Goal: Transaction & Acquisition: Subscribe to service/newsletter

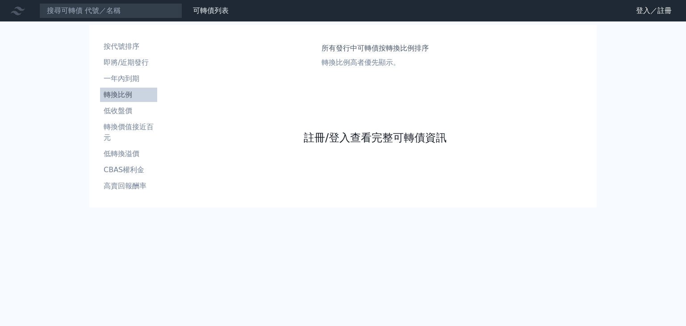
click at [400, 139] on link "註冊/登入查看完整可轉債資訊" at bounding box center [375, 137] width 143 height 14
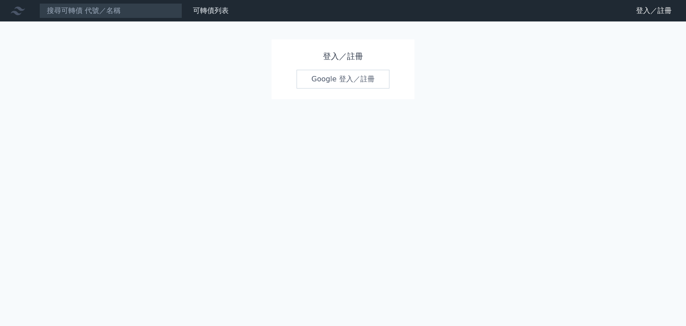
click at [357, 76] on link "Google 登入／註冊" at bounding box center [343, 79] width 93 height 19
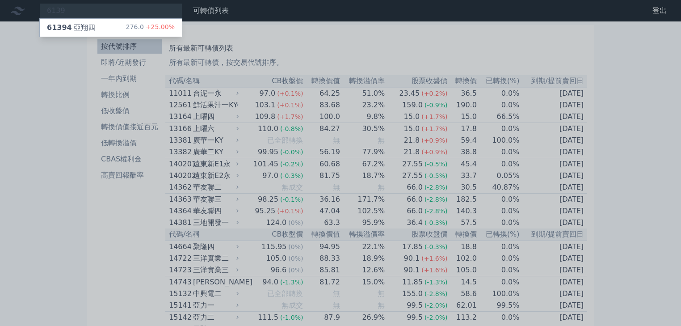
type input "6139"
click at [75, 287] on div at bounding box center [340, 163] width 681 height 326
